Goal: Task Accomplishment & Management: Use online tool/utility

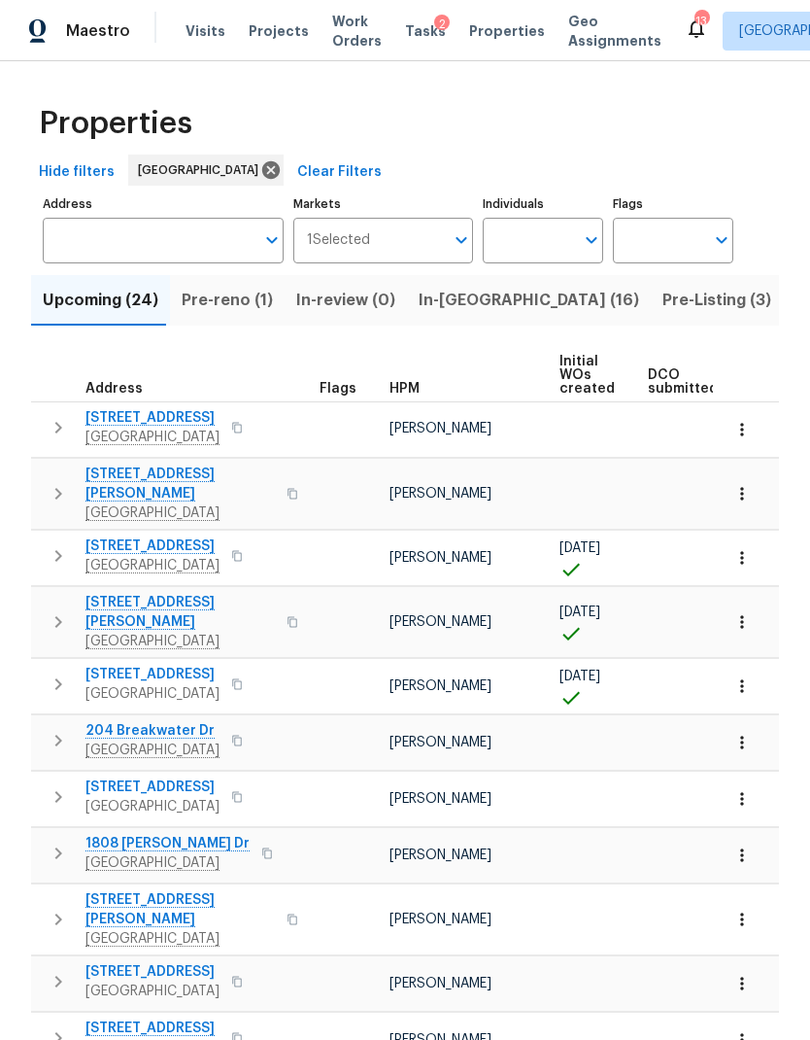
click at [453, 304] on span "In-reno (16)" at bounding box center [529, 300] width 221 height 27
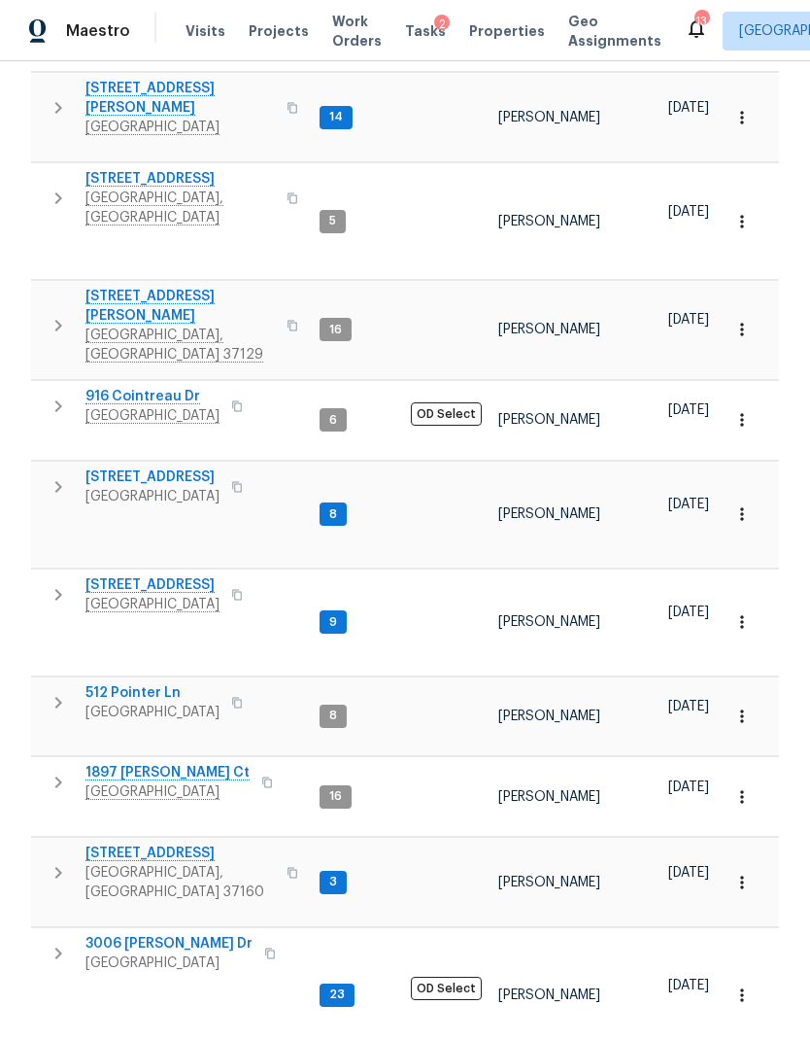
scroll to position [531, 0]
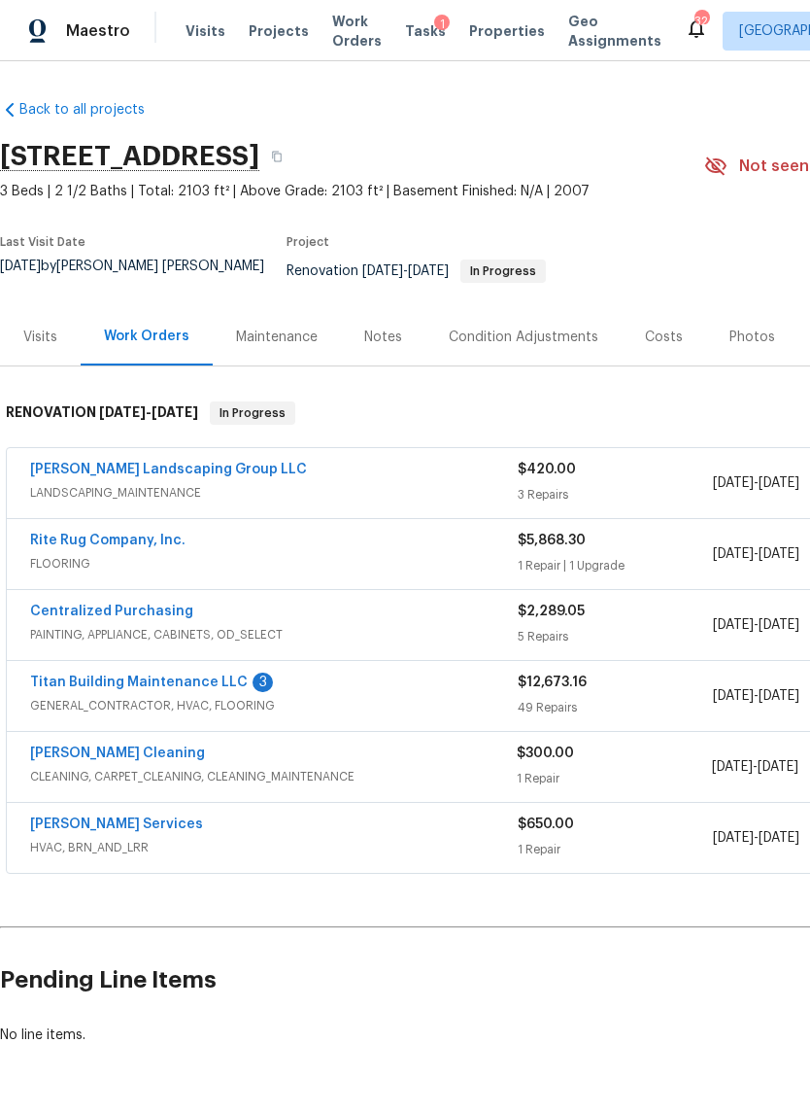
click at [205, 675] on link "Titan Building Maintenance LLC" at bounding box center [139, 682] width 218 height 14
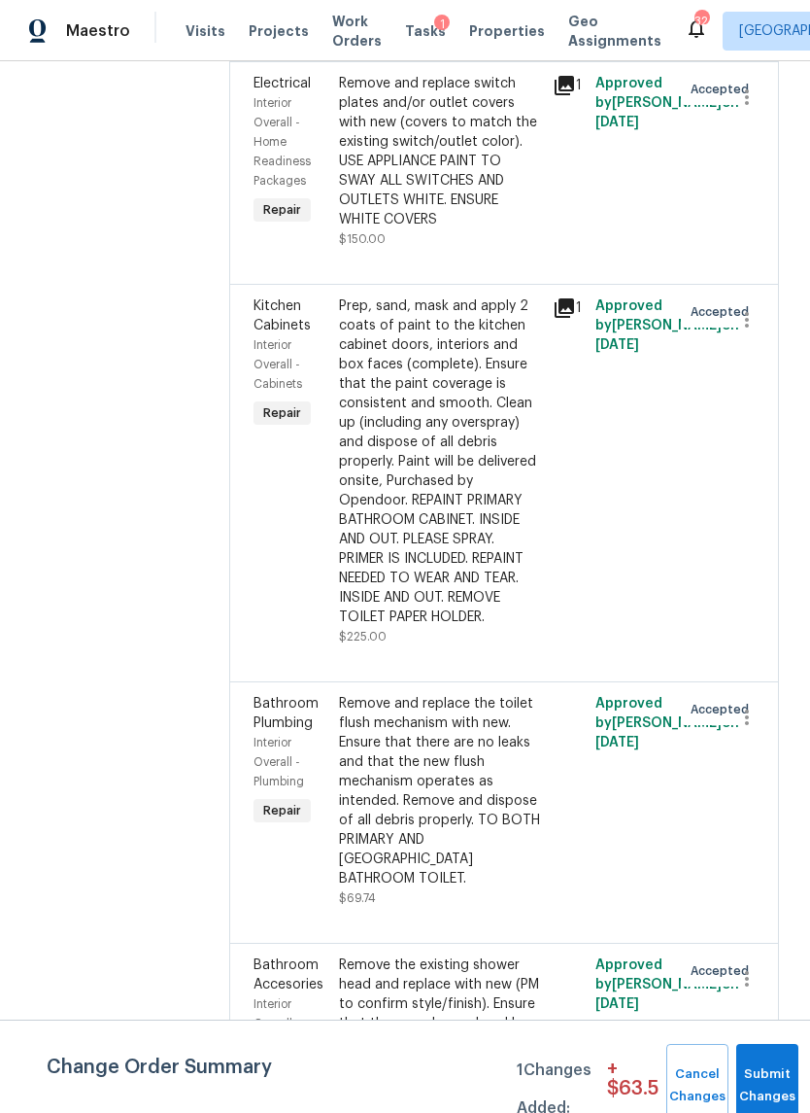
scroll to position [11627, 0]
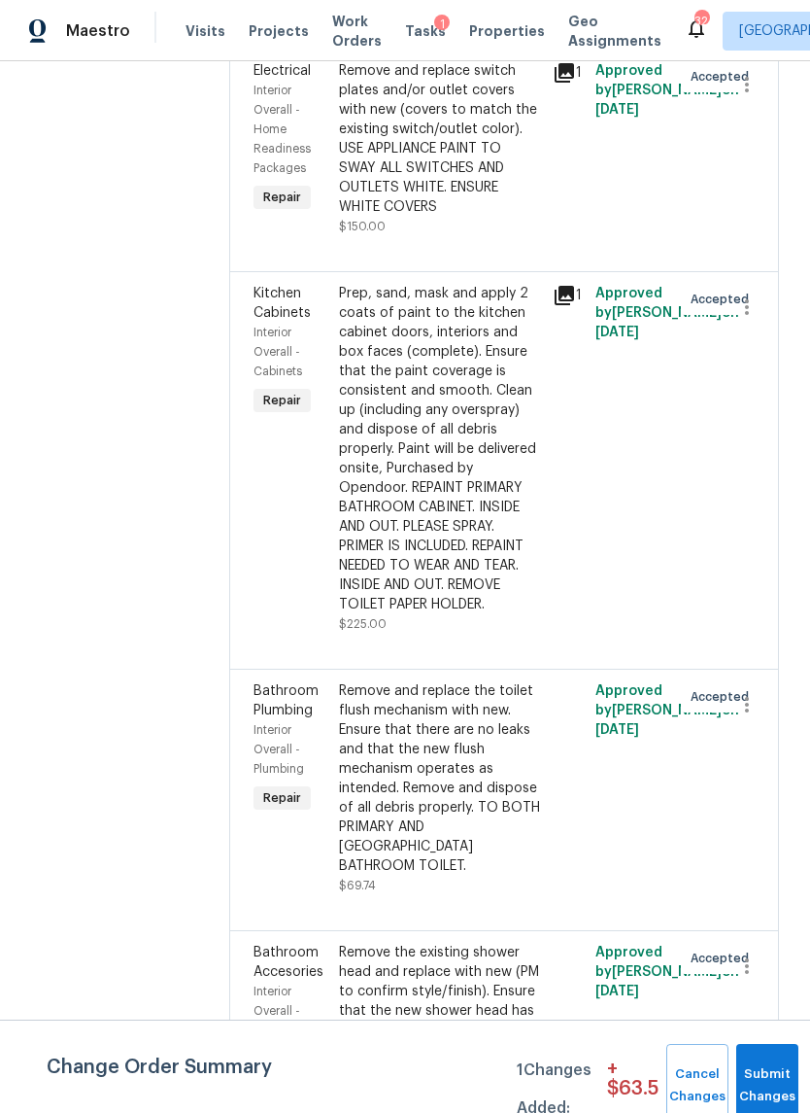
click at [431, 681] on div "Remove and replace the toilet flush mechanism with new. Ensure that there are n…" at bounding box center [440, 778] width 202 height 194
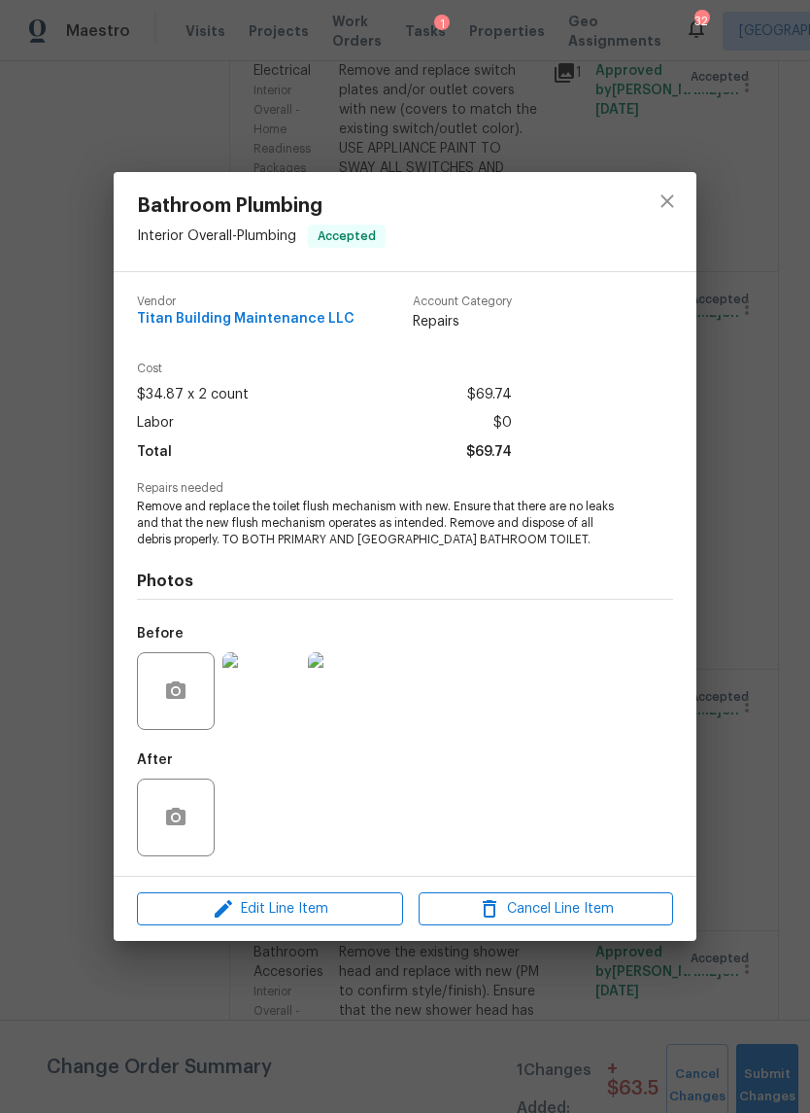
click at [352, 883] on div "Edit Line Item Cancel Line Item" at bounding box center [405, 908] width 583 height 65
click at [350, 907] on span "Edit Line Item" at bounding box center [270, 909] width 255 height 24
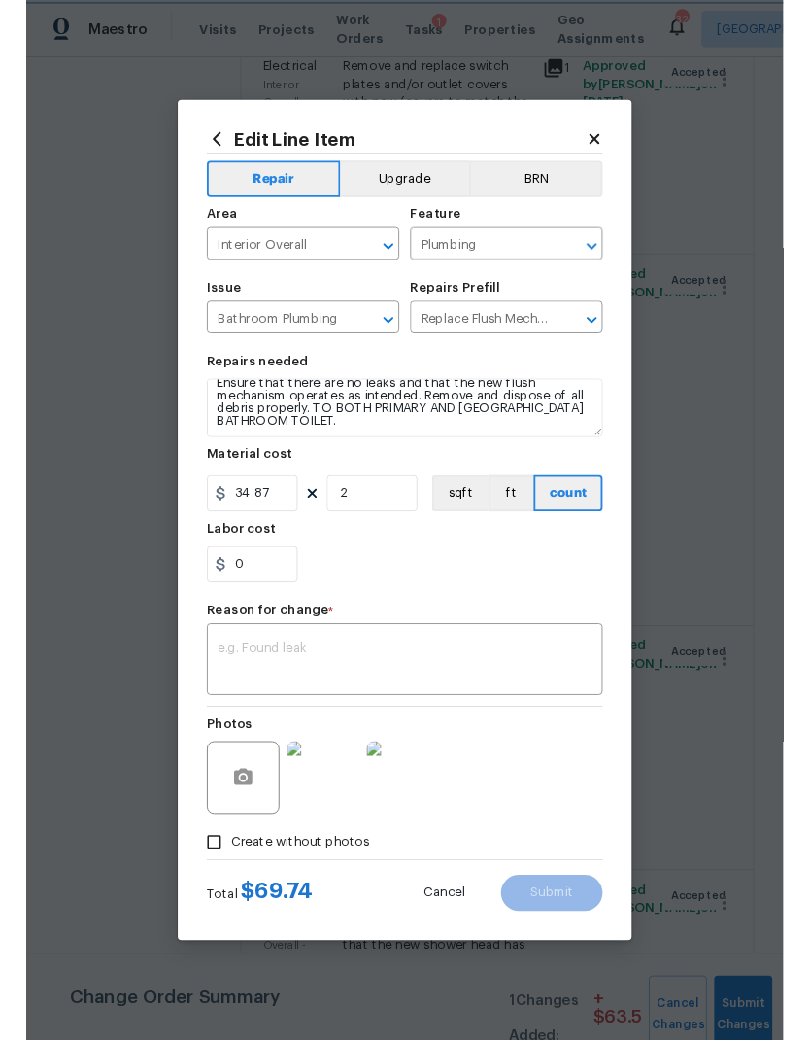
scroll to position [27, 0]
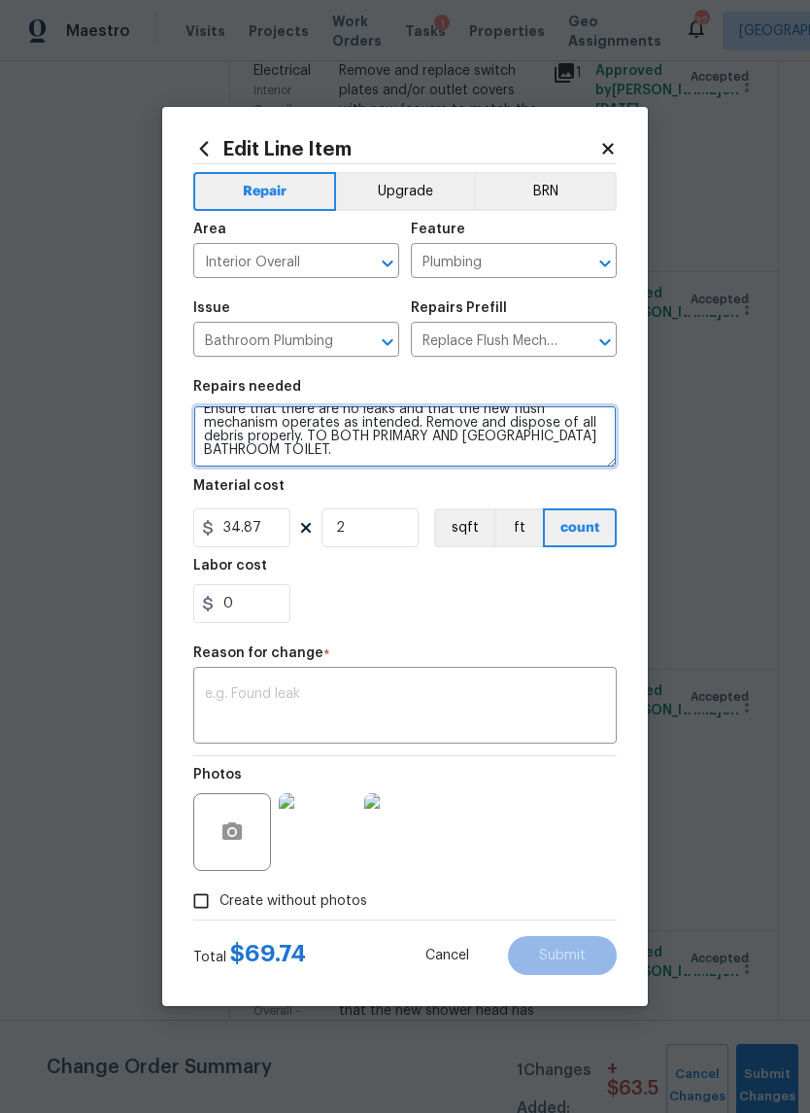
click at [404, 458] on textarea "Remove and replace the toilet flush mechanism with new. Ensure that there are n…" at bounding box center [405, 436] width 424 height 62
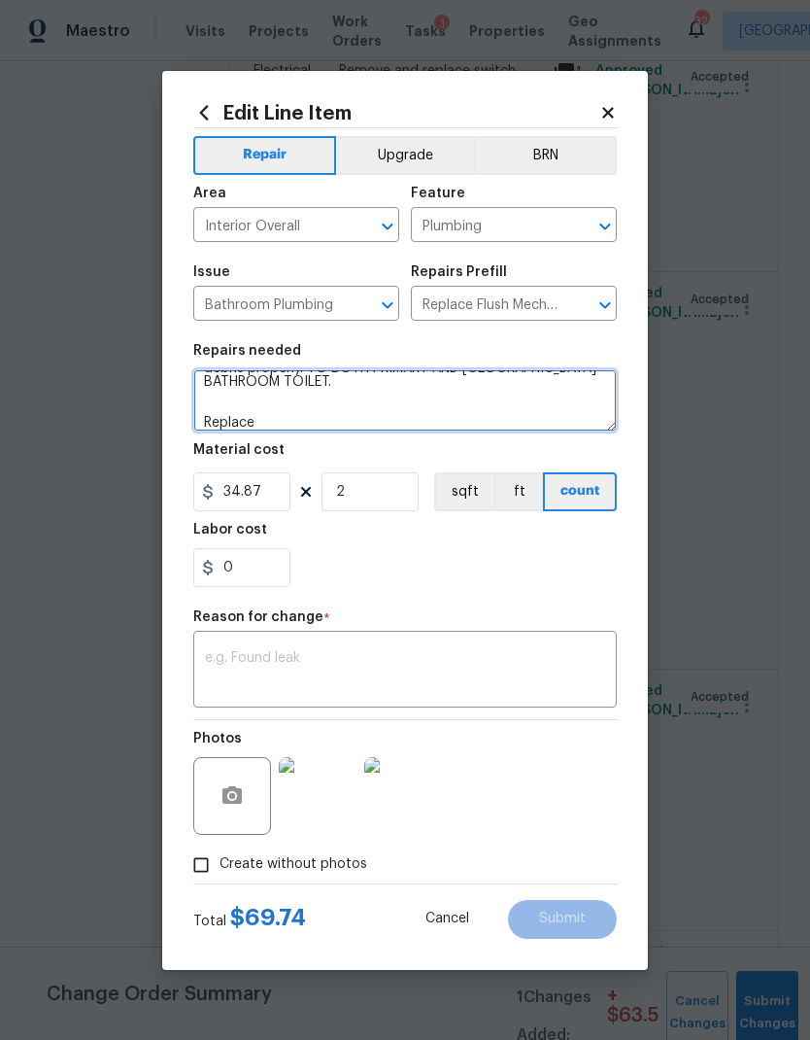
scroll to position [59, 0]
type textarea "Remove and replace the toilet flush mechanism with new. Ensure that there are n…"
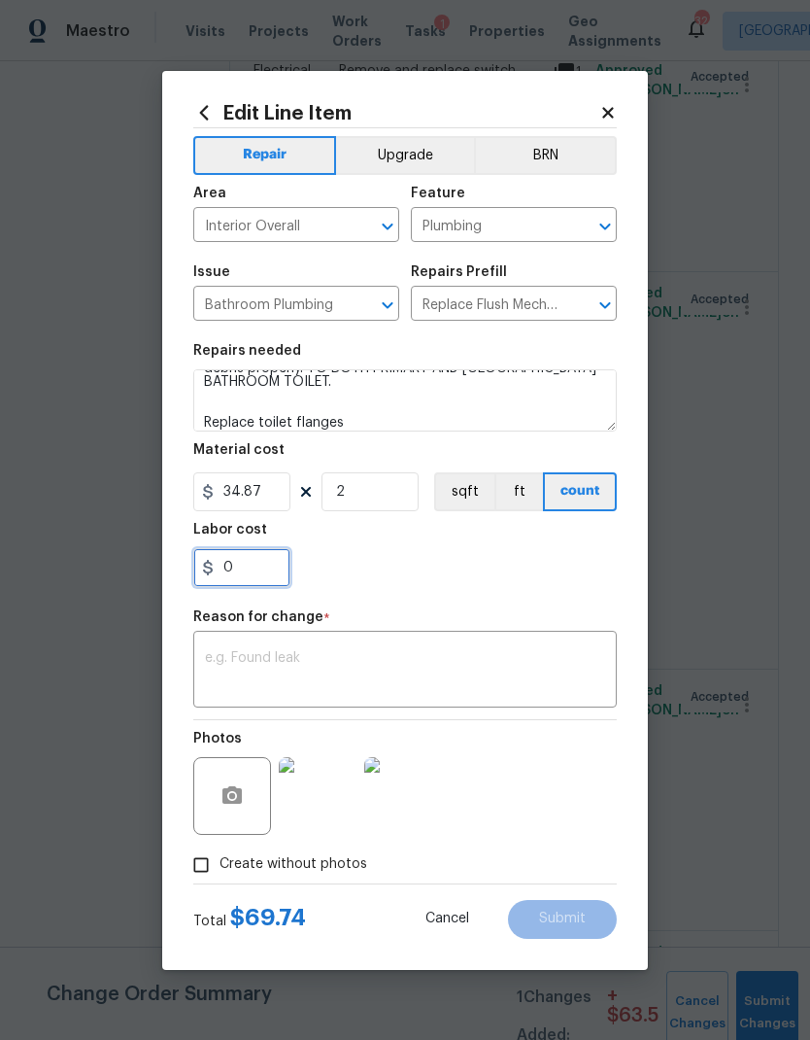
click at [281, 557] on input "0" at bounding box center [241, 567] width 97 height 39
type input "390"
click at [506, 561] on div "390" at bounding box center [405, 567] width 424 height 39
click at [451, 668] on textarea at bounding box center [405, 671] width 400 height 41
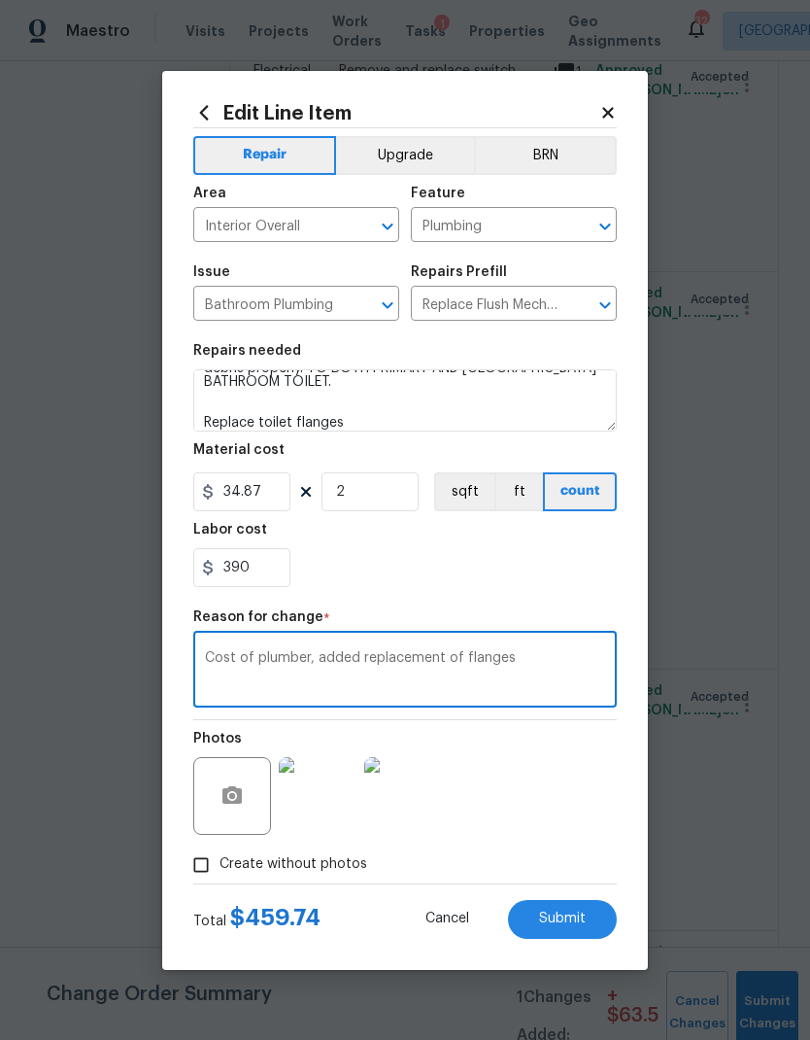
type textarea "Cost of plumber, added replacement of flanges"
click at [496, 561] on div "390" at bounding box center [405, 567] width 424 height 39
click at [569, 901] on button "Submit" at bounding box center [562, 919] width 109 height 39
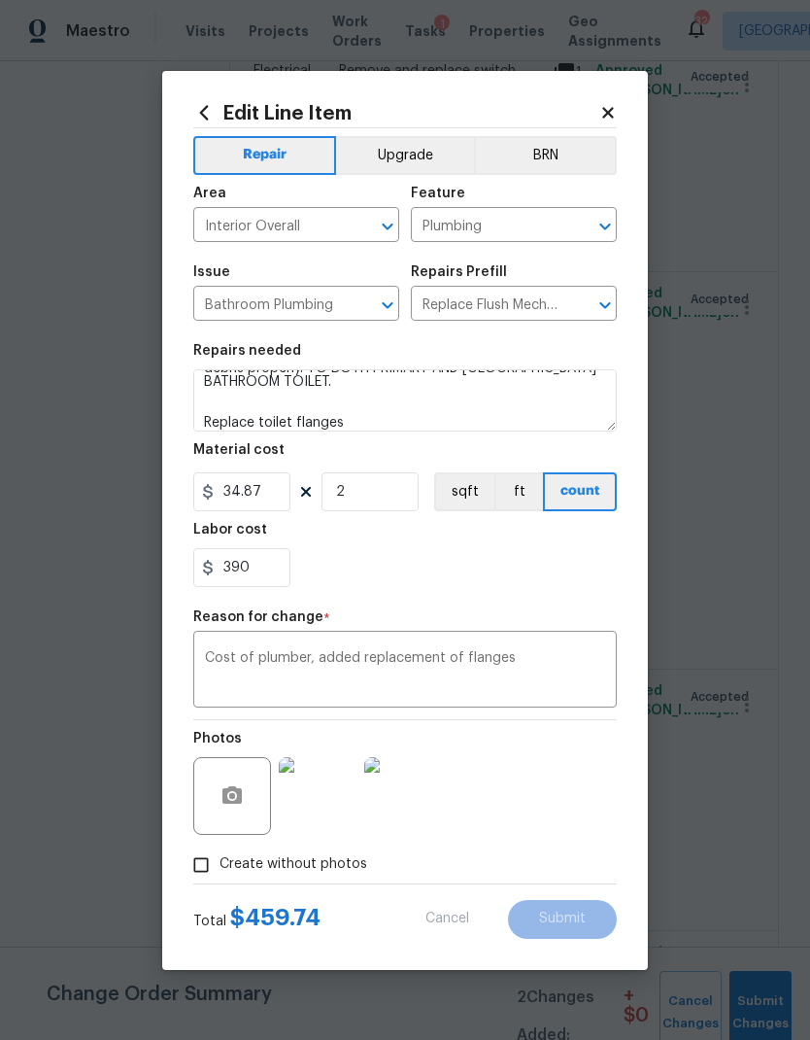
type textarea "Remove and replace the toilet flush mechanism with new. Ensure that there are n…"
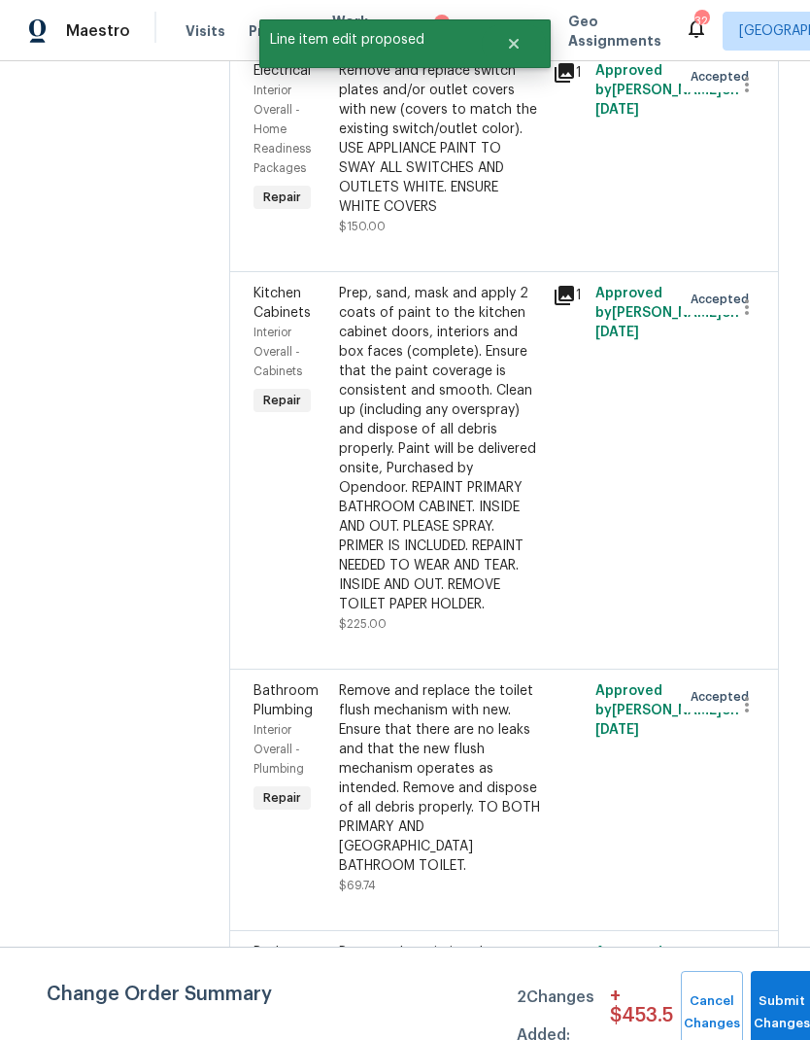
scroll to position [0, 0]
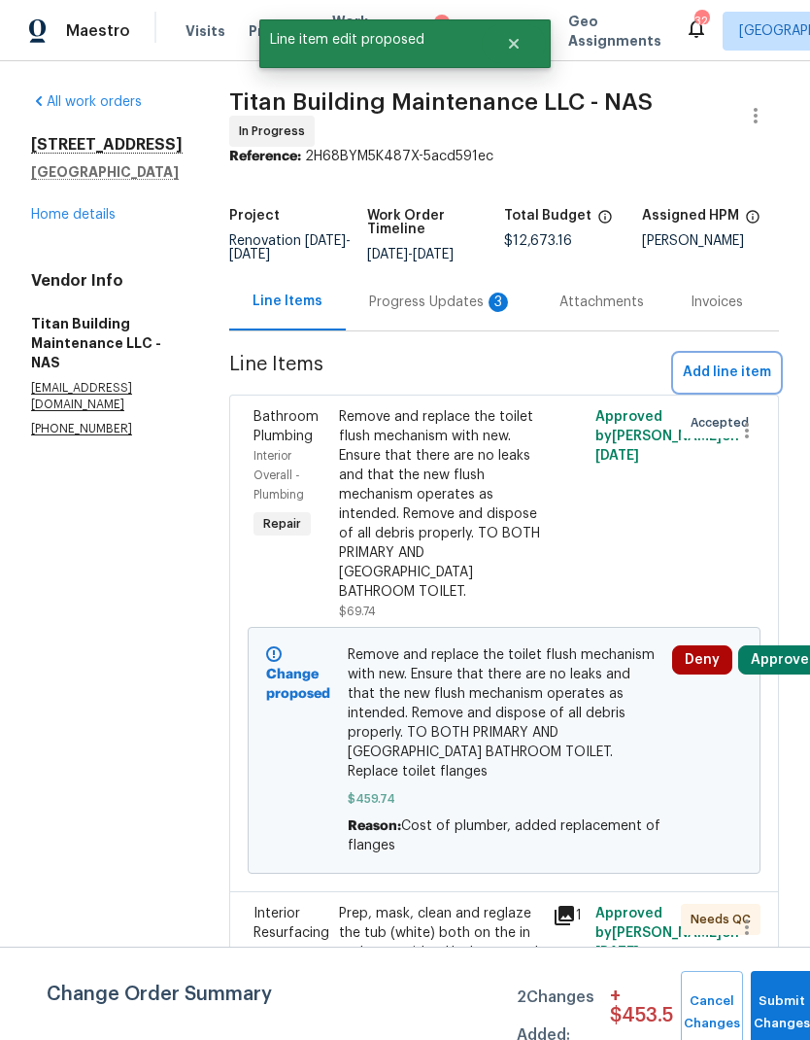
click at [737, 360] on span "Add line item" at bounding box center [727, 372] width 88 height 24
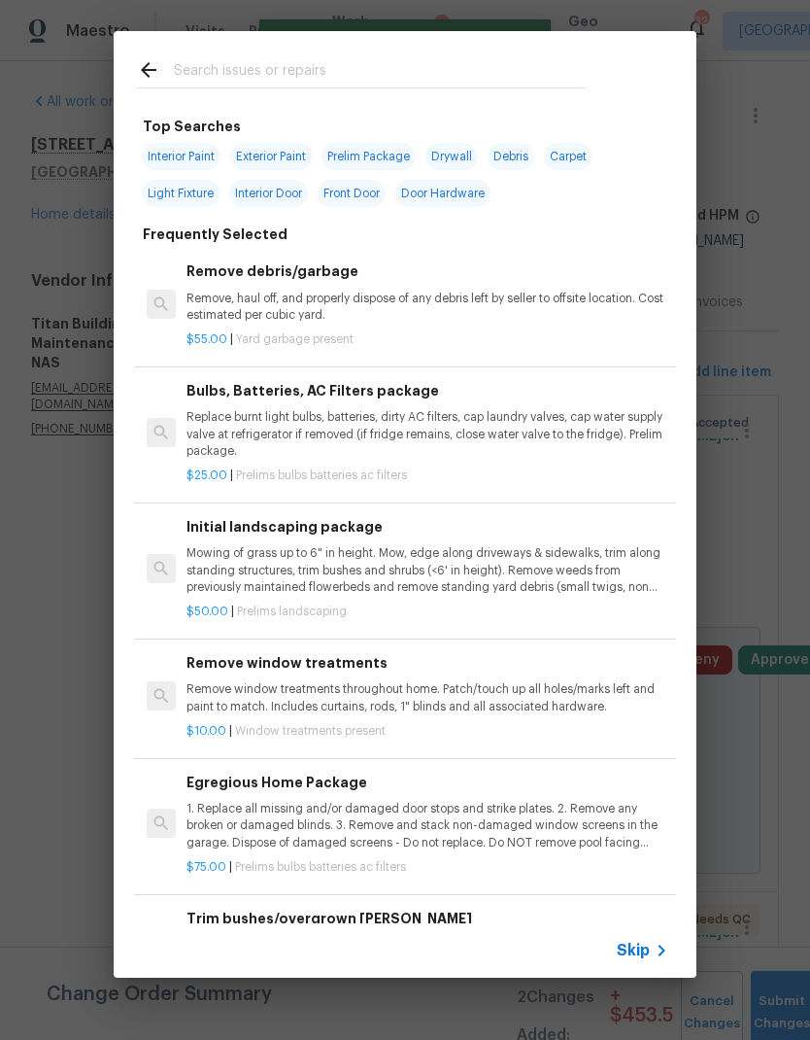
click at [649, 948] on span "Skip" at bounding box center [633, 950] width 33 height 19
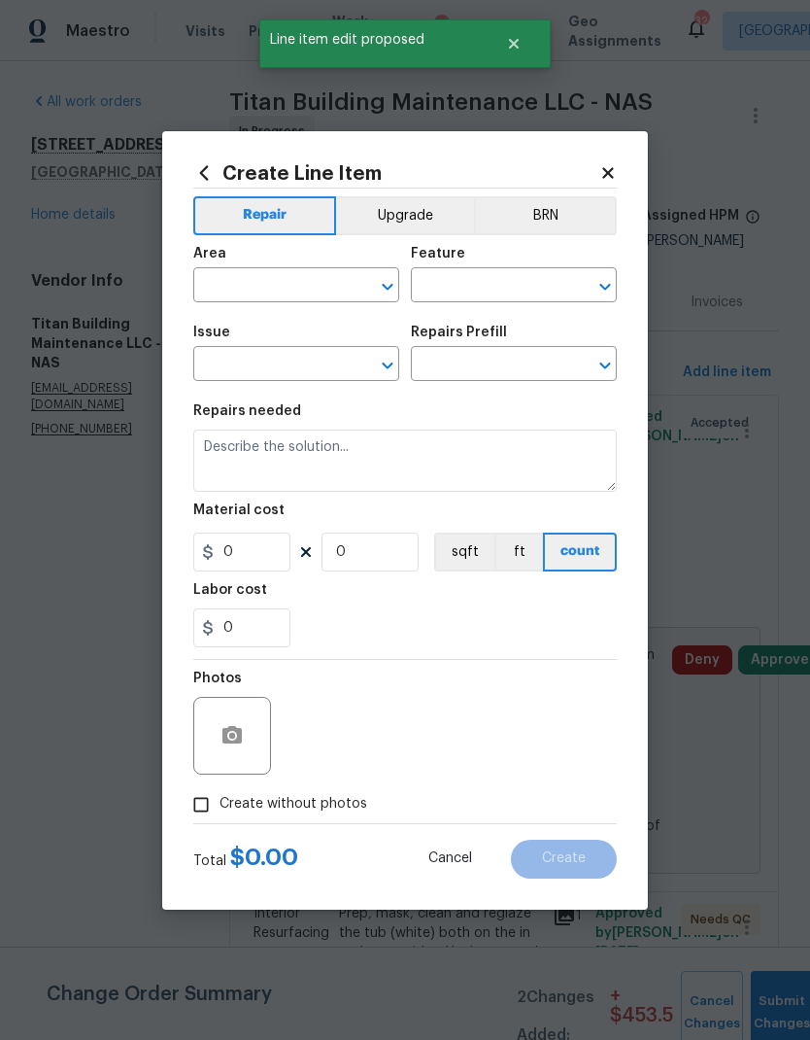
click at [297, 288] on input "text" at bounding box center [269, 287] width 152 height 30
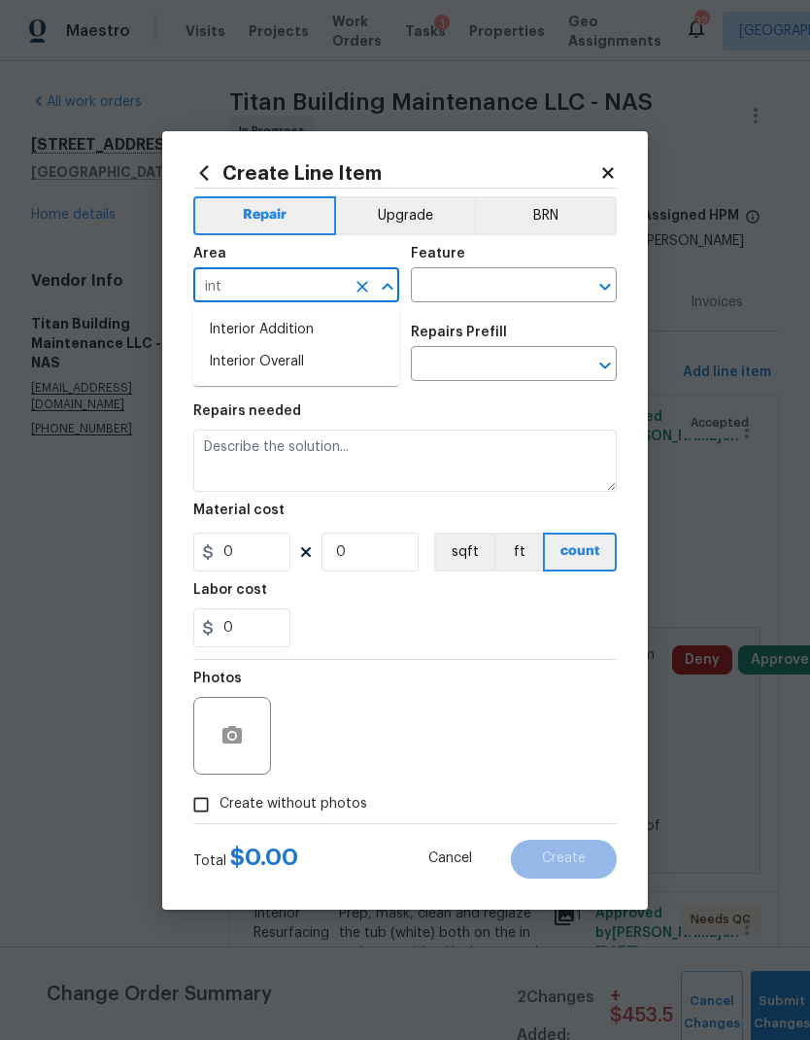
click at [328, 358] on li "Interior Overall" at bounding box center [296, 362] width 206 height 32
type input "Interior Overall"
click at [496, 278] on input "text" at bounding box center [487, 287] width 152 height 30
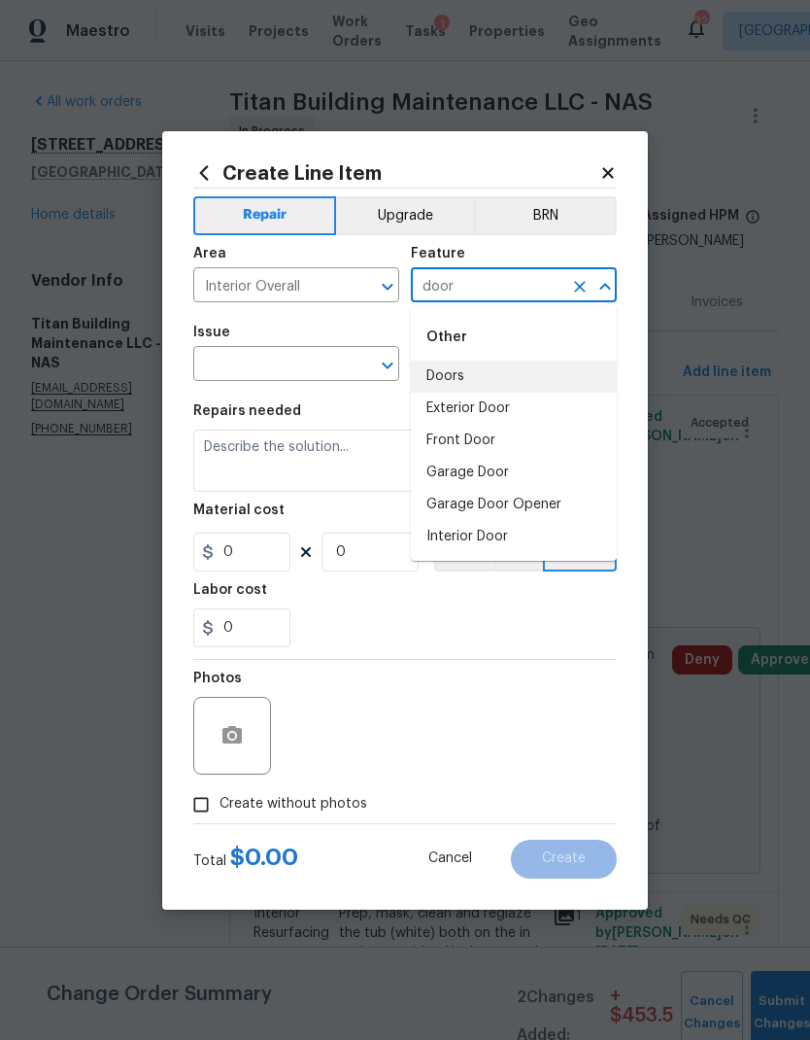
click at [491, 384] on li "Doors" at bounding box center [514, 376] width 206 height 32
type input "Doors"
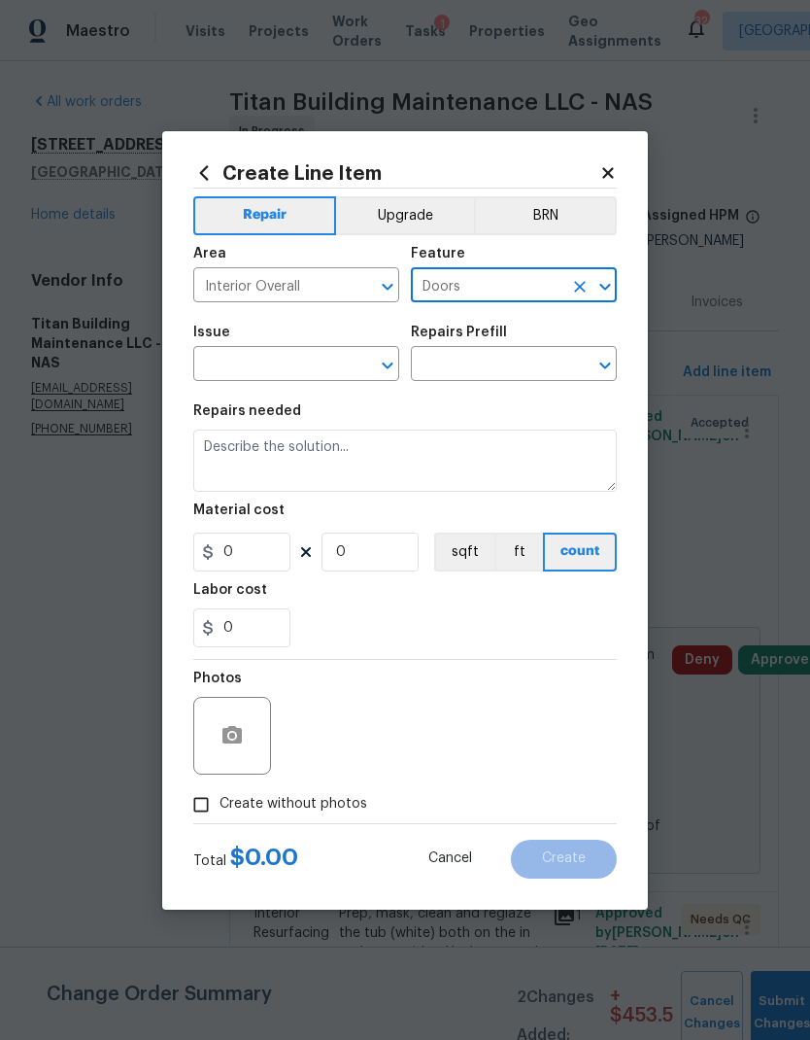
click at [321, 367] on input "text" at bounding box center [269, 366] width 152 height 30
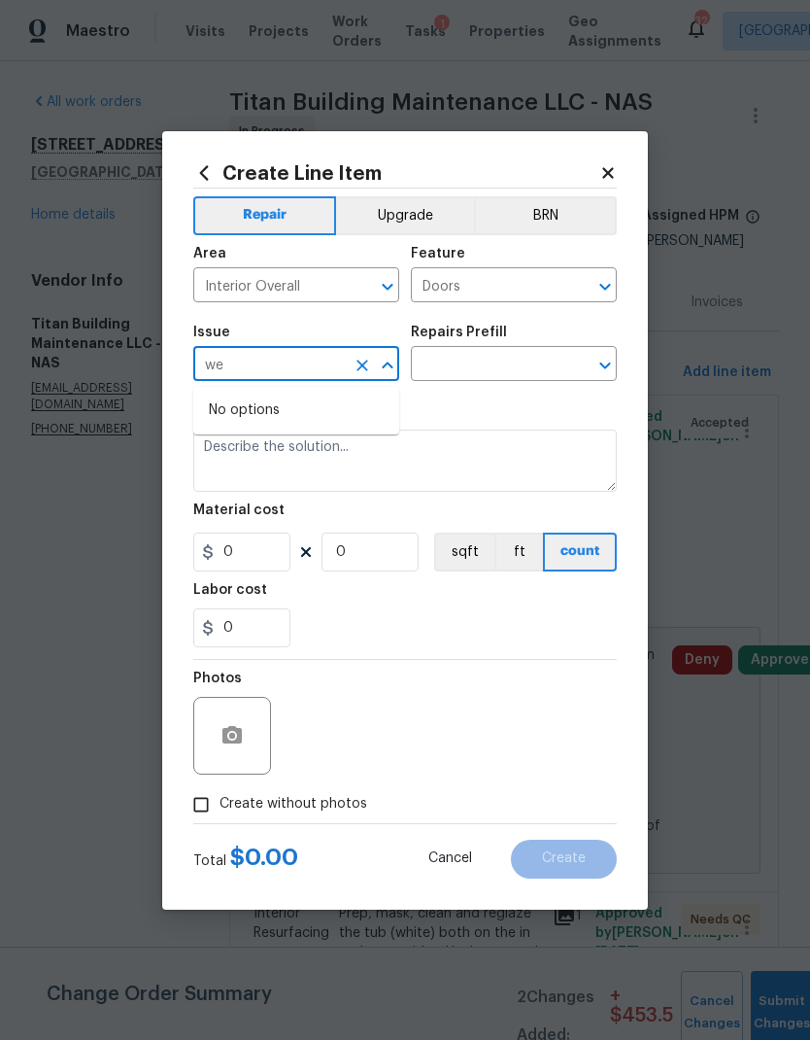
type input "w"
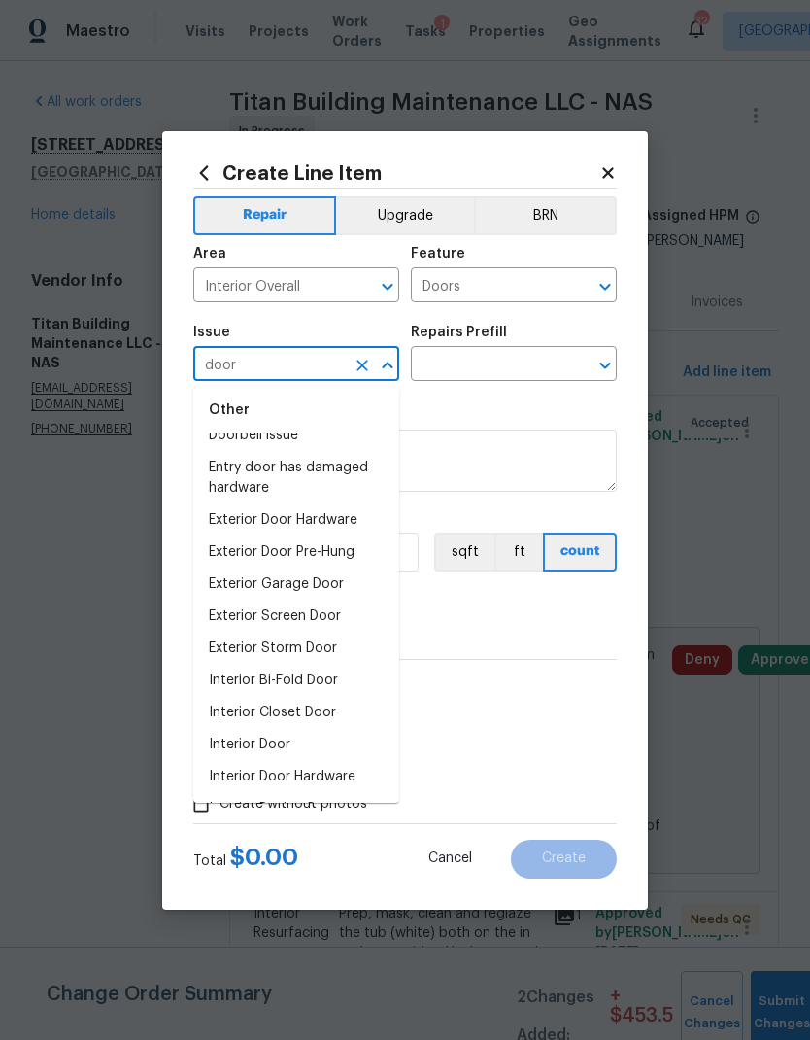
scroll to position [52, 0]
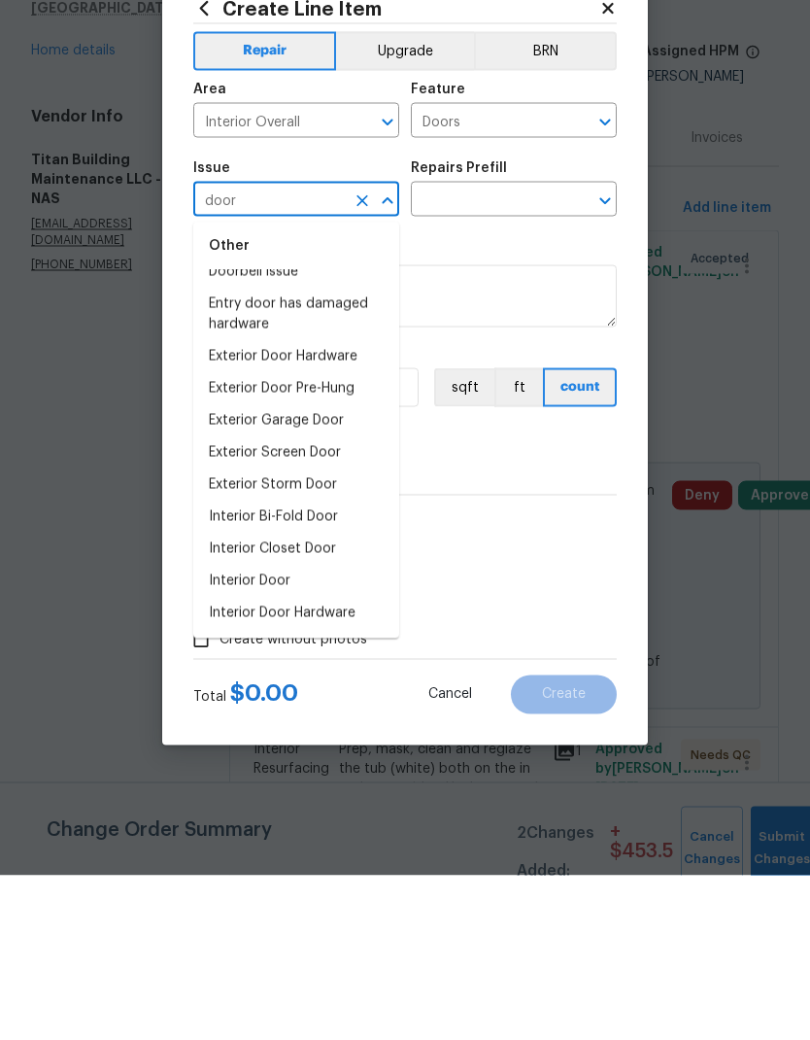
click at [288, 730] on li "Interior Door" at bounding box center [296, 746] width 206 height 32
type input "Interior Door"
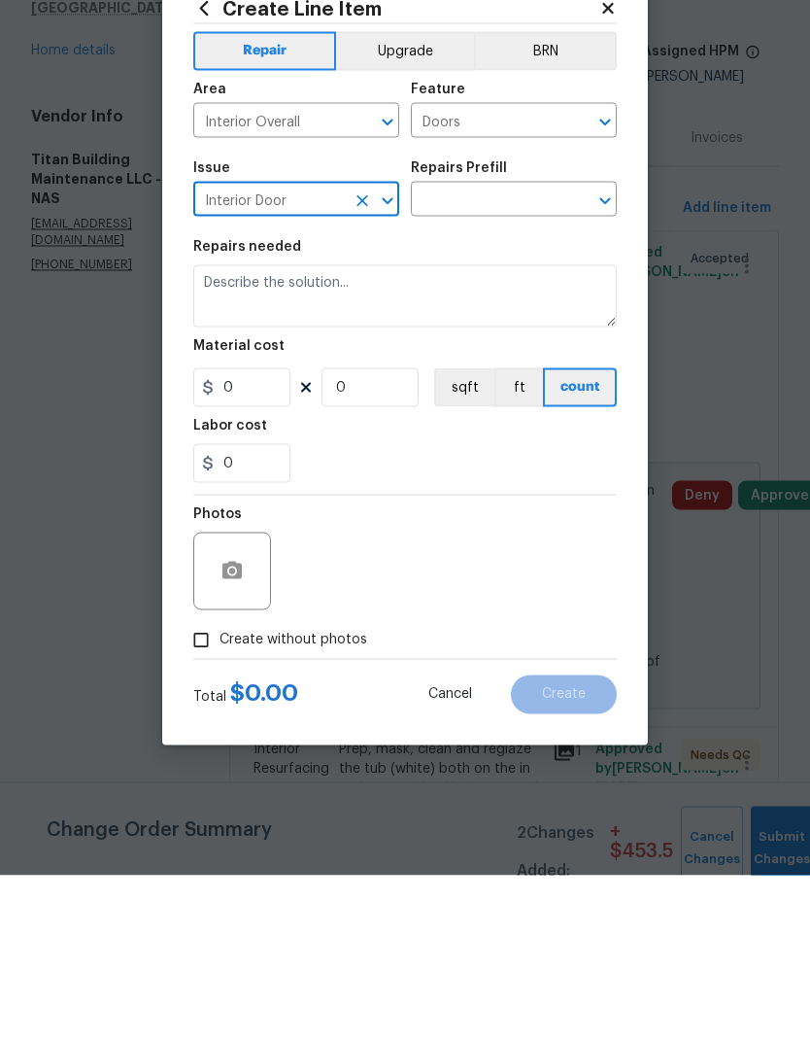
click at [497, 351] on input "text" at bounding box center [487, 366] width 152 height 30
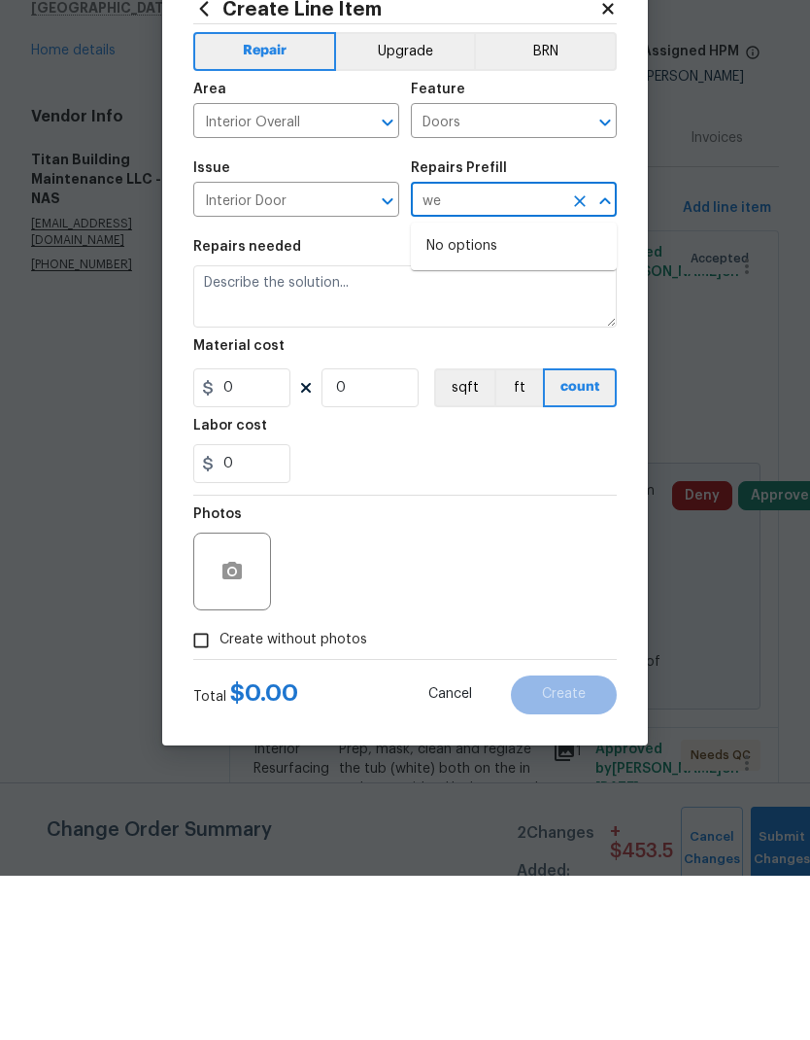
type input "wea"
click at [612, 164] on icon at bounding box center [607, 172] width 17 height 17
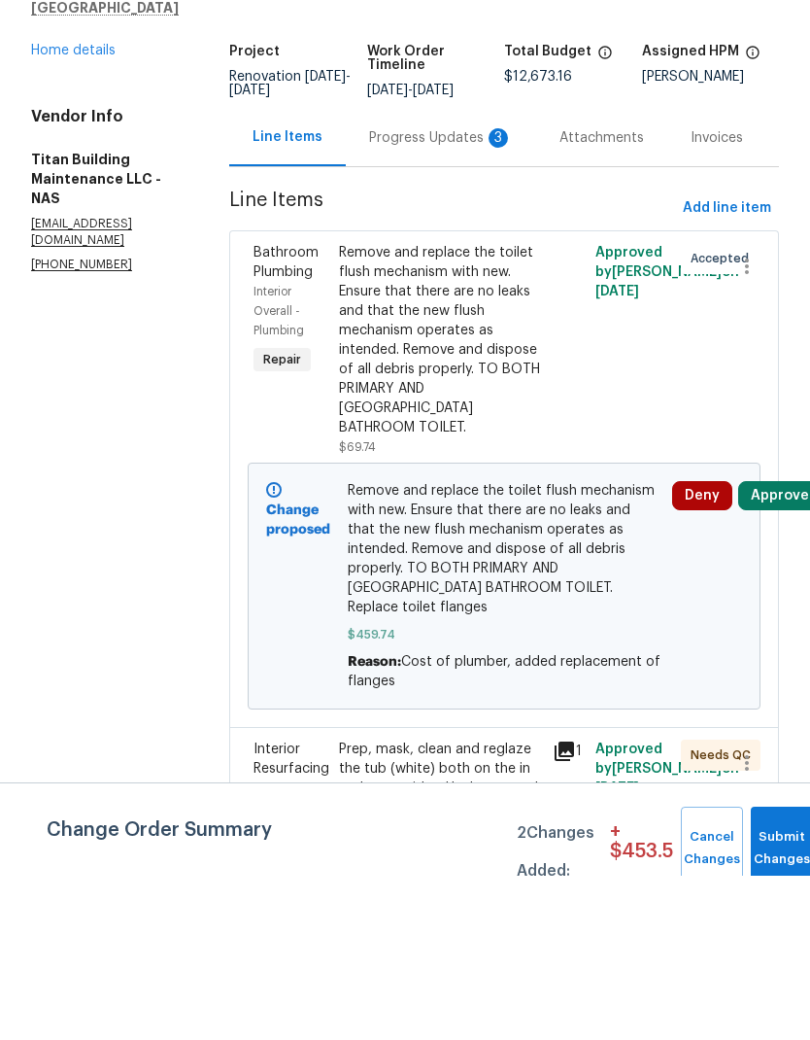
scroll to position [78, 0]
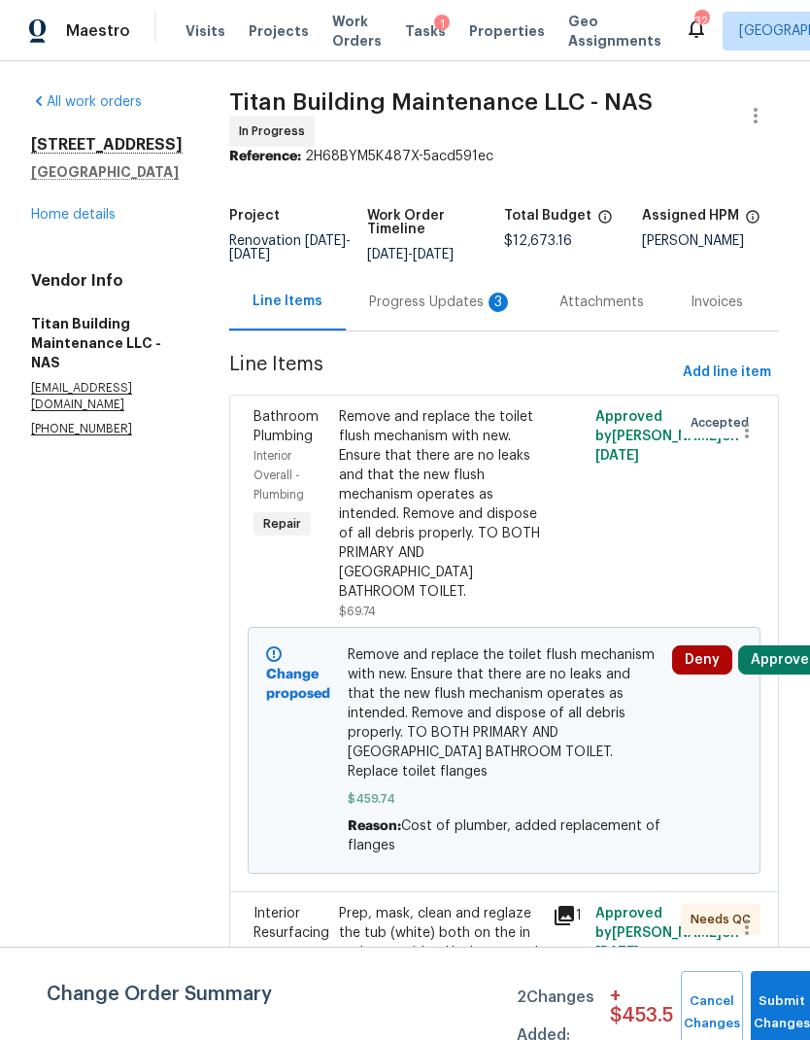
click at [428, 273] on div "Progress Updates 3" at bounding box center [441, 301] width 190 height 57
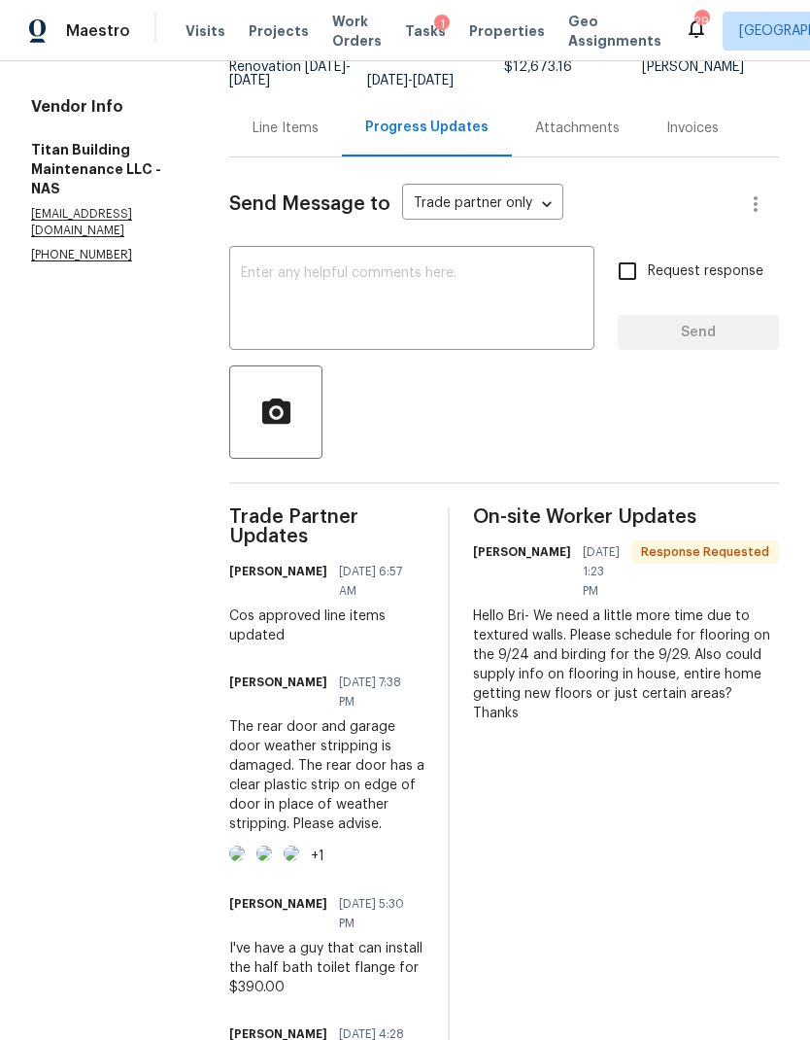
scroll to position [267, 0]
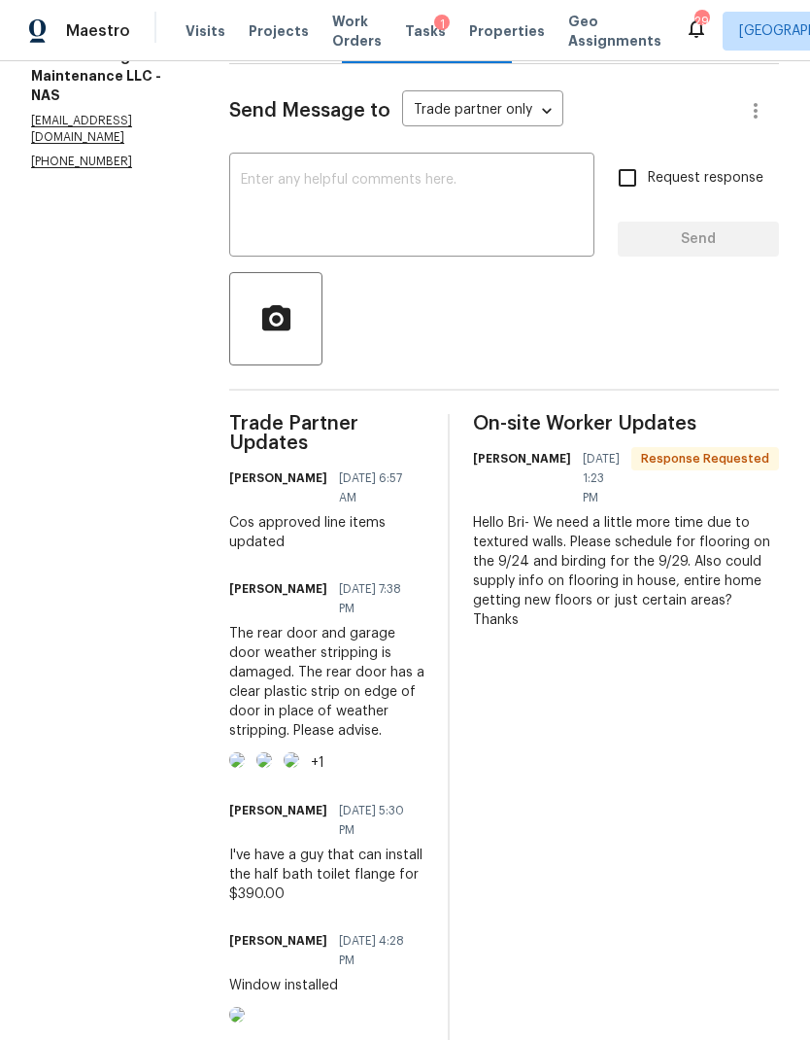
click at [245, 752] on img at bounding box center [237, 760] width 16 height 16
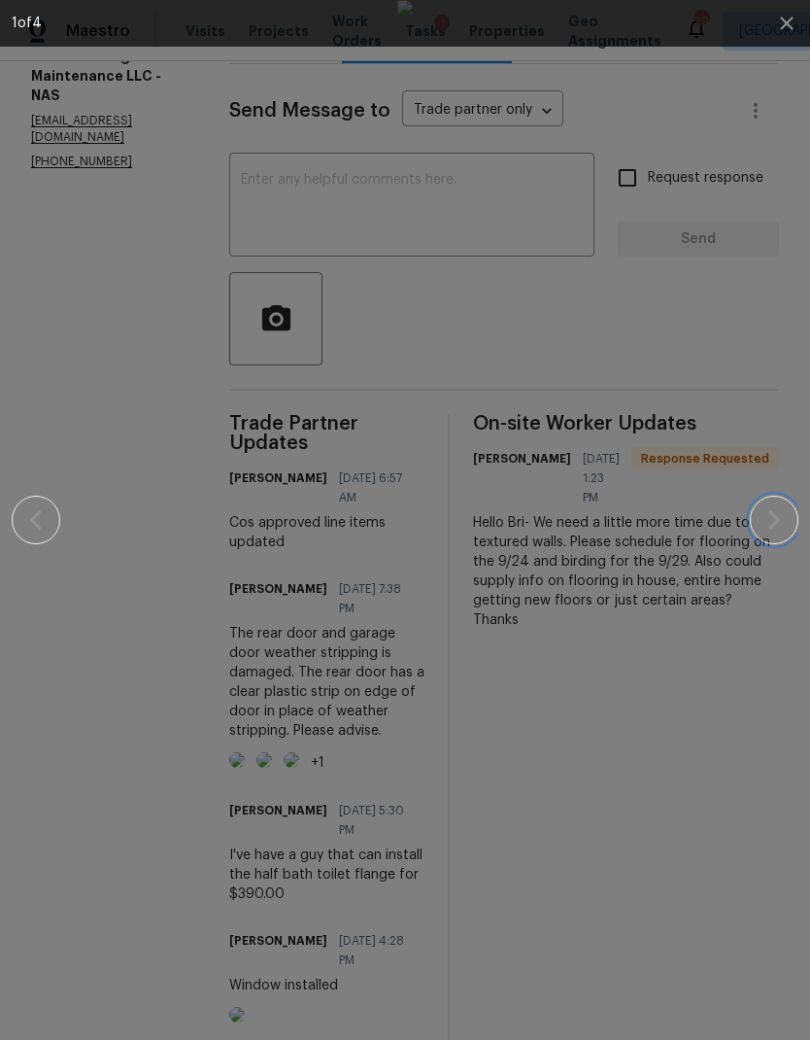
click at [784, 526] on icon "button" at bounding box center [774, 519] width 23 height 23
click at [781, 501] on button "button" at bounding box center [774, 520] width 49 height 49
click at [787, 17] on icon "button" at bounding box center [786, 23] width 23 height 23
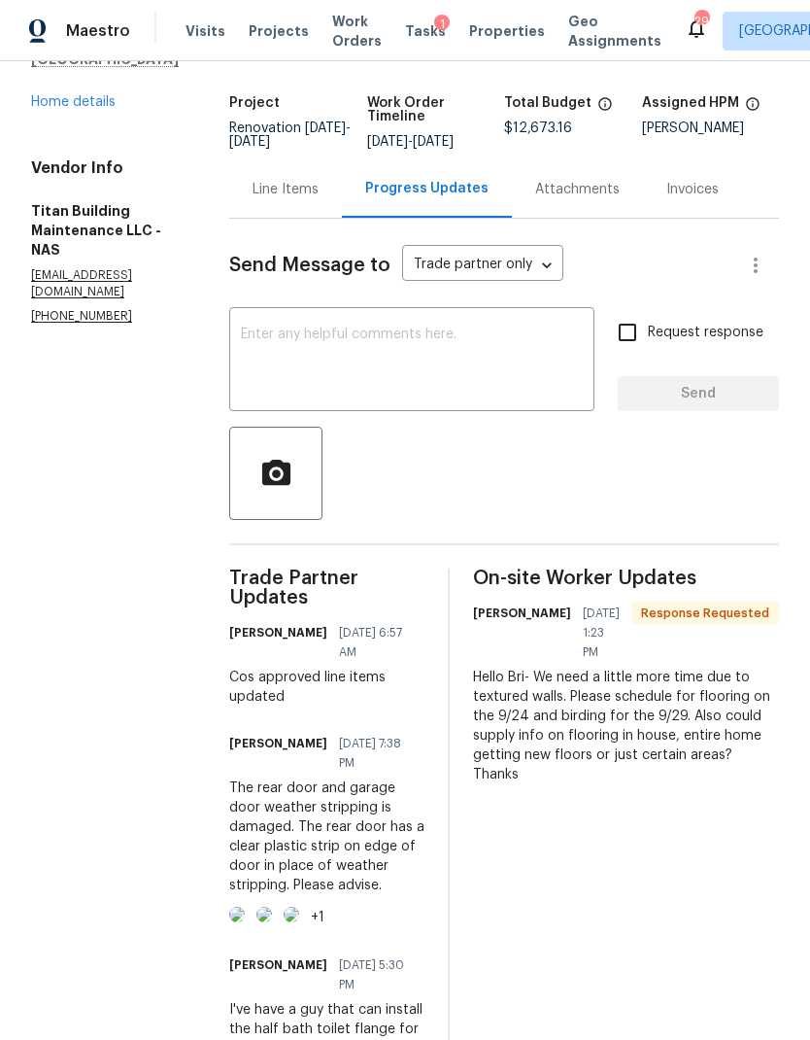
scroll to position [97, 0]
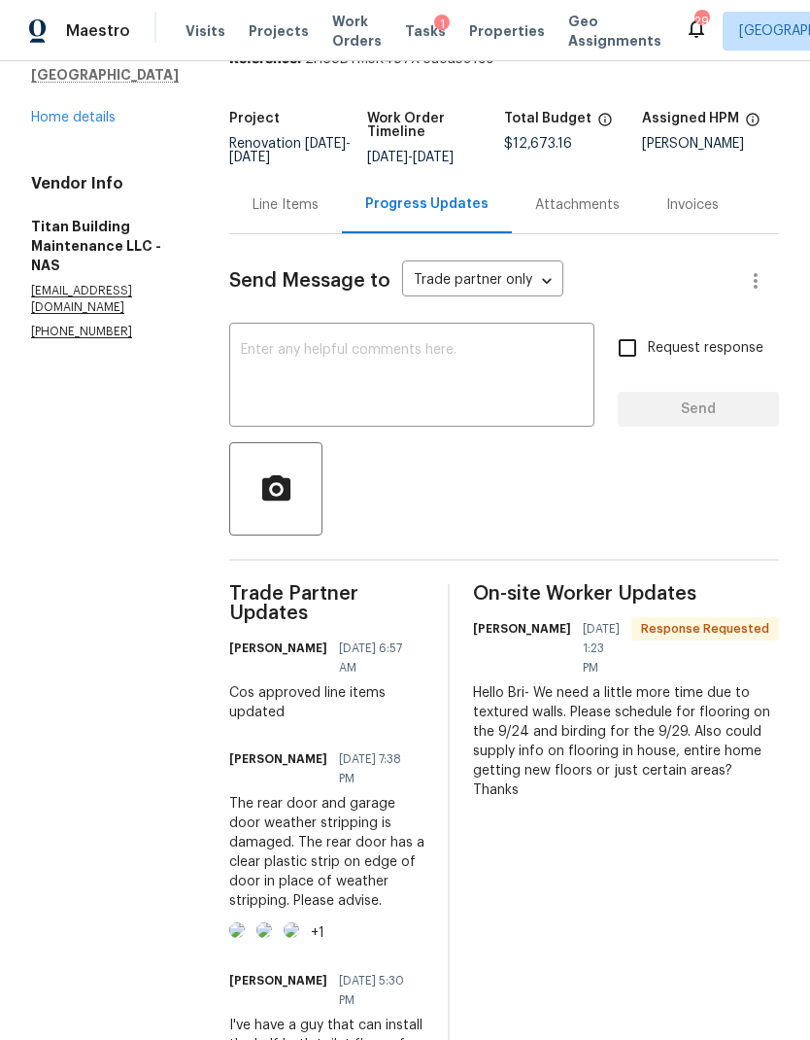
click at [256, 196] on div "Line Items" at bounding box center [286, 204] width 66 height 19
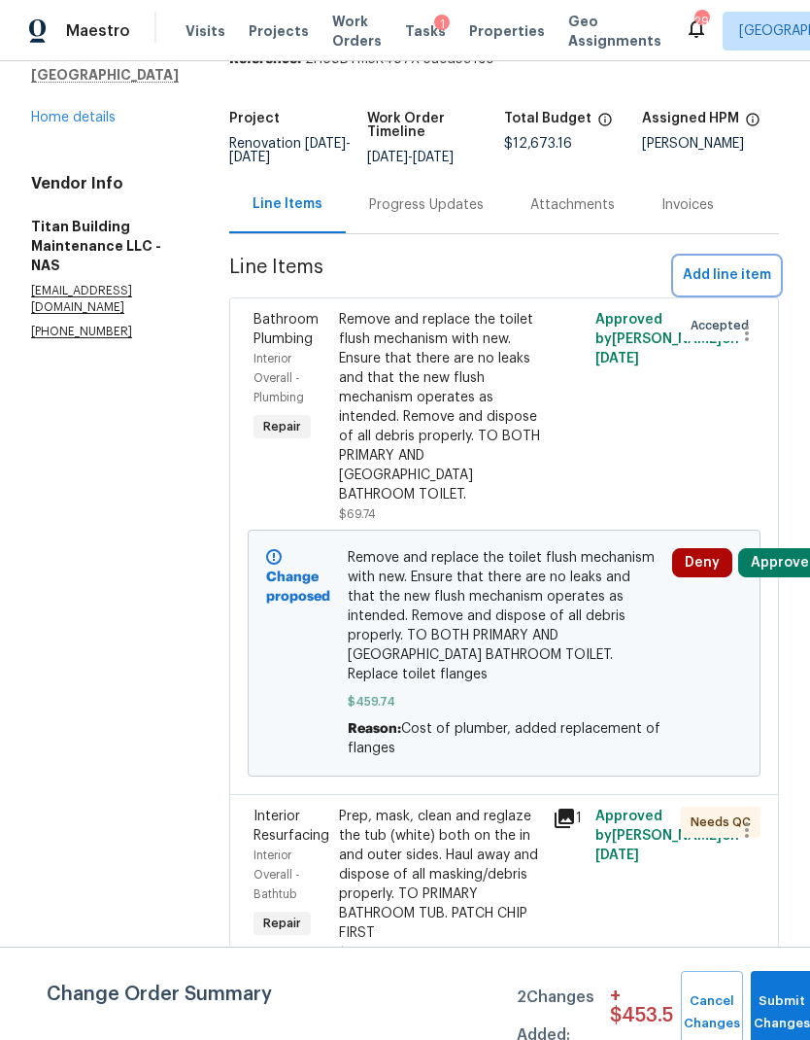
click at [706, 272] on span "Add line item" at bounding box center [727, 275] width 88 height 24
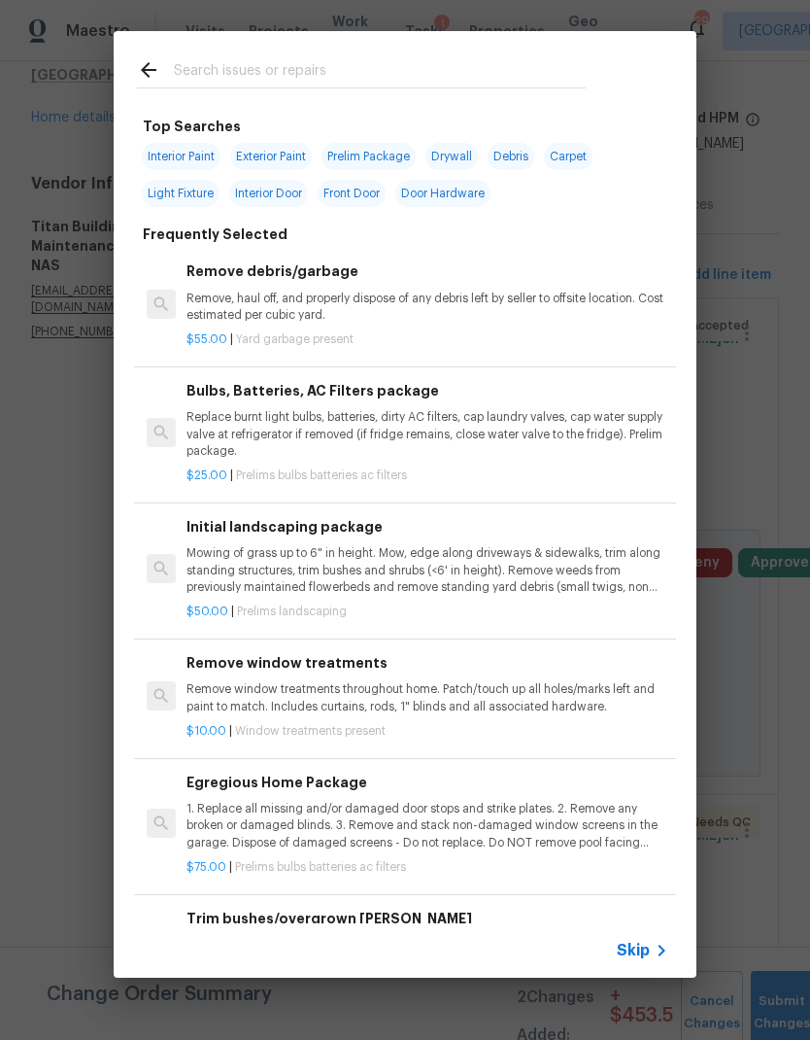
click at [366, 51] on div at bounding box center [362, 69] width 496 height 77
click at [304, 61] on input "text" at bounding box center [380, 72] width 412 height 29
type input "Weather"
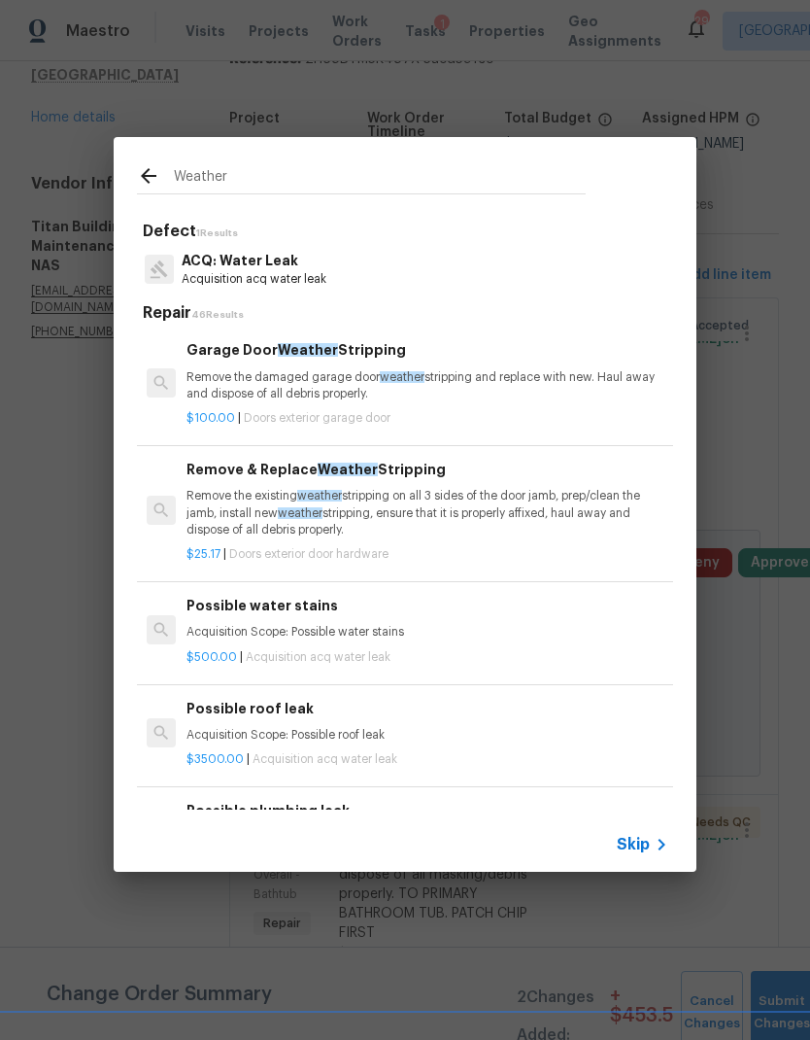
click at [359, 521] on p "Remove the existing weather stripping on all 3 sides of the door jamb, prep/cle…" at bounding box center [428, 513] width 482 height 50
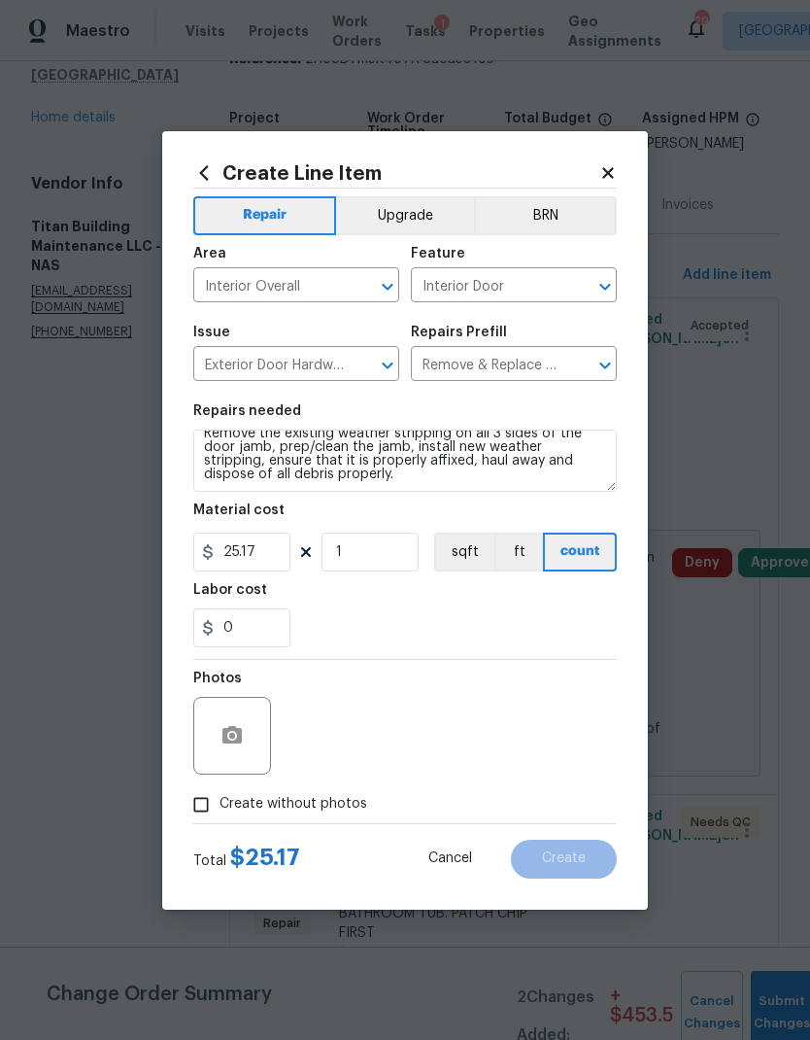
scroll to position [14, 0]
click at [359, 472] on textarea "Remove the existing weather stripping on all 3 sides of the door jamb, prep/cle…" at bounding box center [405, 460] width 424 height 62
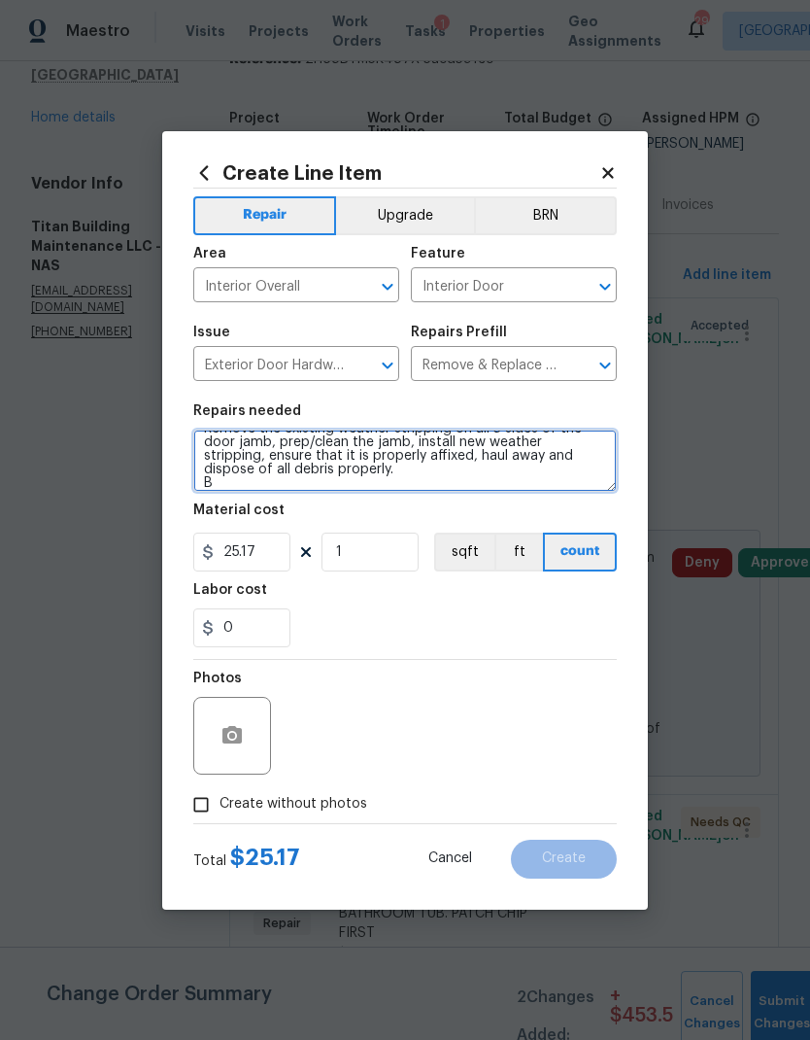
scroll to position [18, 0]
type textarea "Remove the existing weather stripping on all 3 sides of the door jamb, prep/cle…"
click at [441, 570] on button "sqft" at bounding box center [464, 551] width 60 height 39
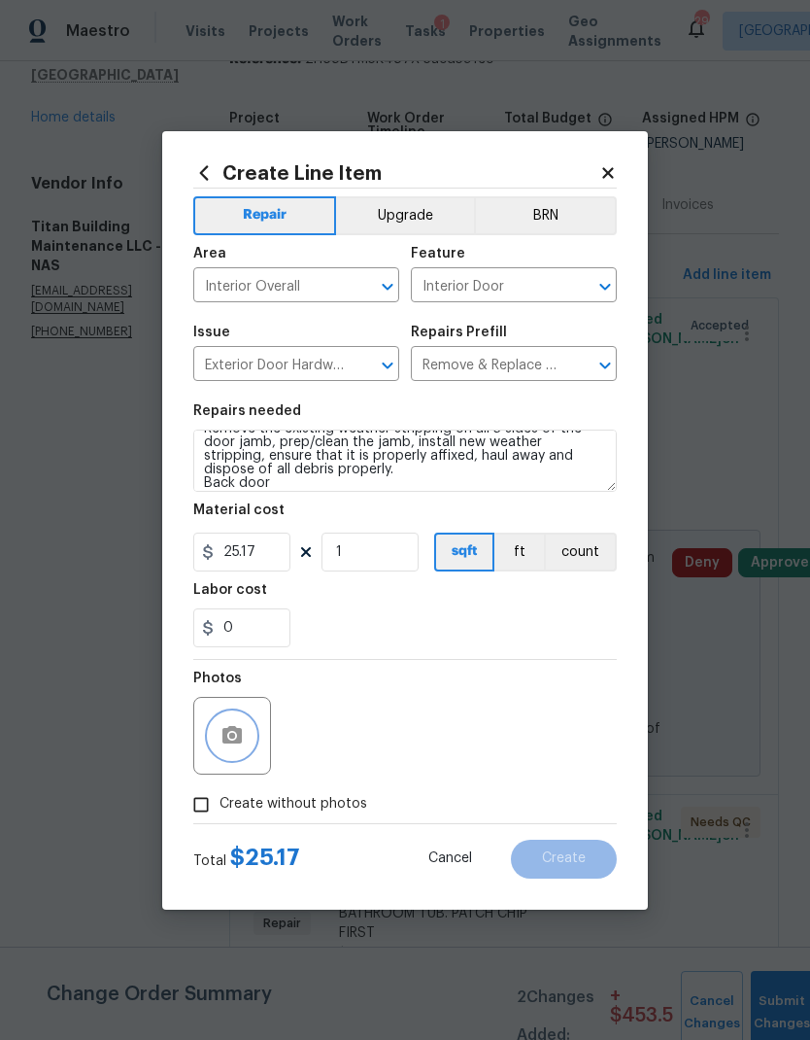
click at [246, 722] on button "button" at bounding box center [232, 735] width 47 height 47
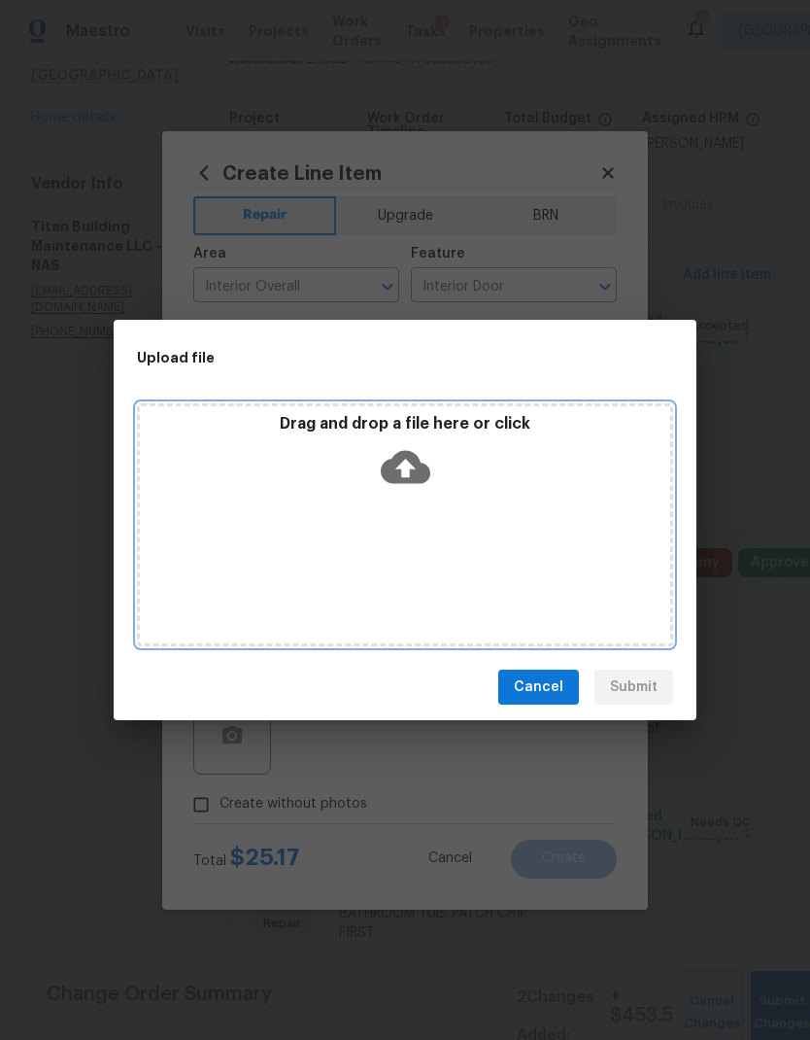
click at [437, 461] on div "Drag and drop a file here or click" at bounding box center [405, 456] width 531 height 84
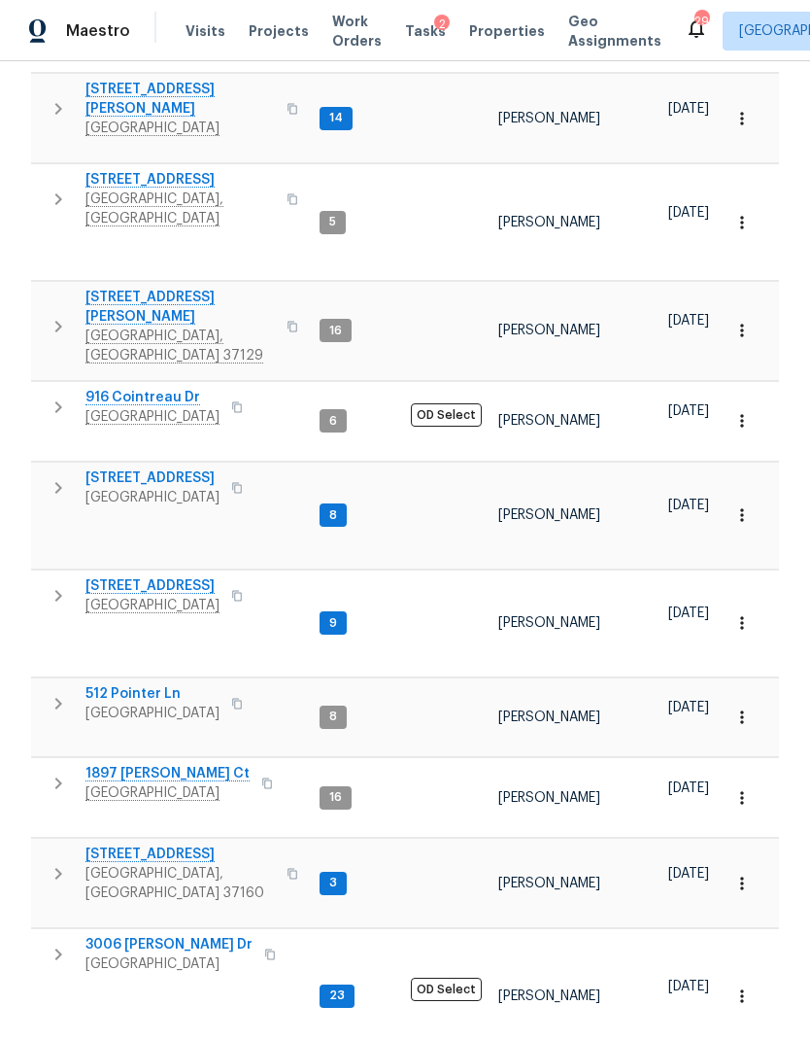
click at [172, 288] on span "8607 Hooper St" at bounding box center [180, 307] width 189 height 39
